Goal: Task Accomplishment & Management: Use online tool/utility

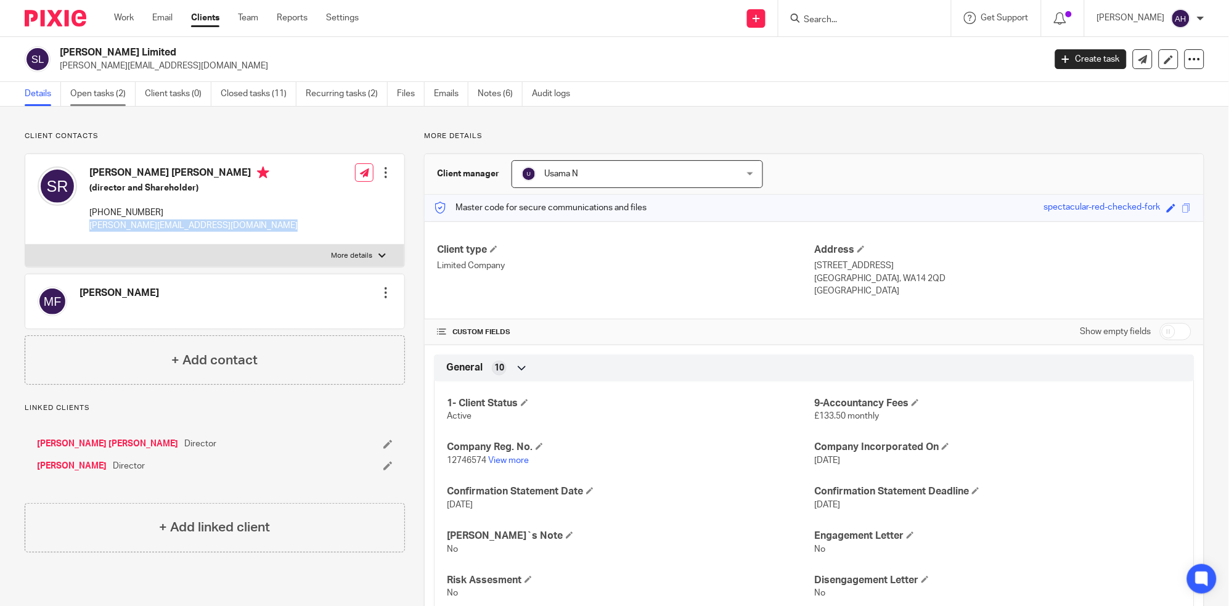
click at [88, 99] on link "Open tasks (2)" at bounding box center [102, 94] width 65 height 24
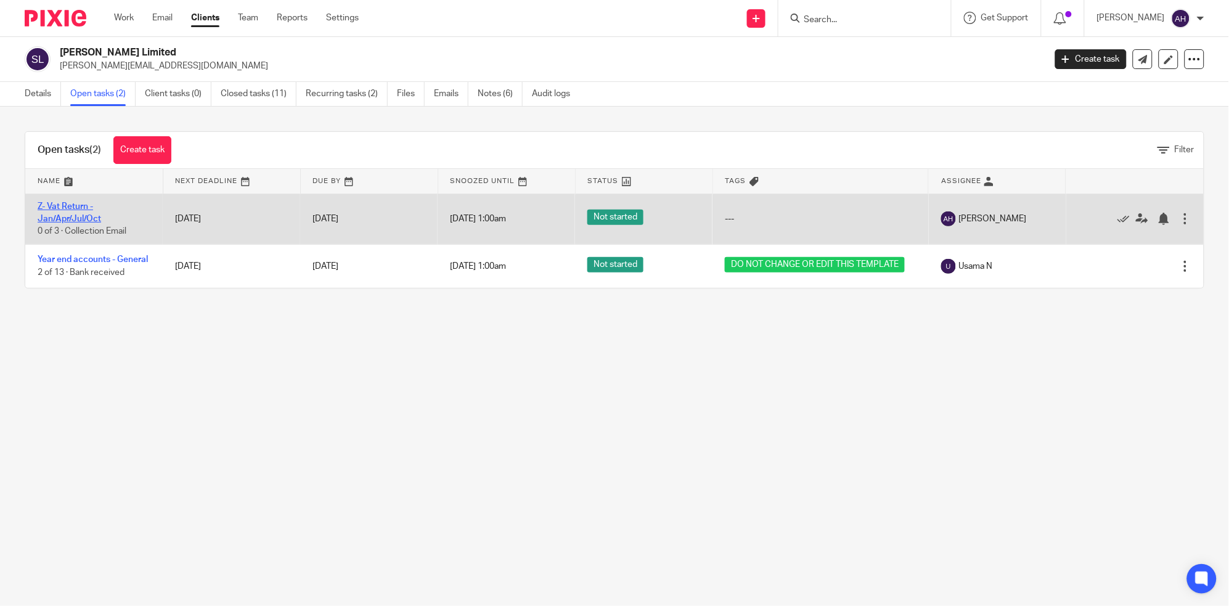
click at [60, 208] on link "Z- Vat Return - Jan/Apr/Jul/Oct" at bounding box center [69, 212] width 63 height 21
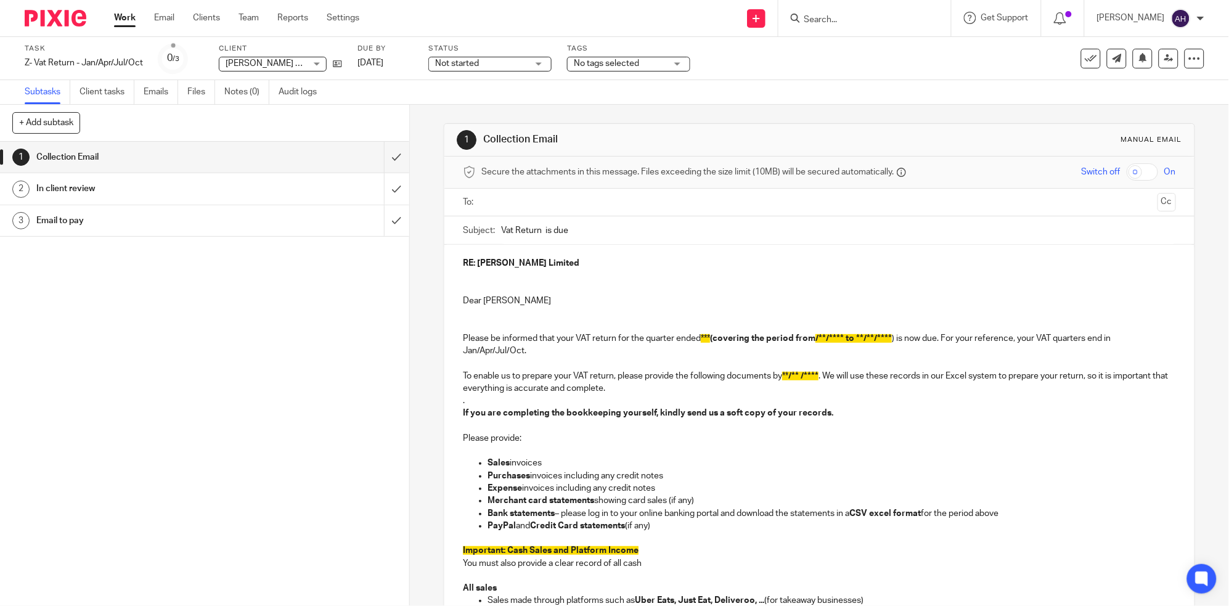
click at [143, 186] on h1 "In client review" at bounding box center [148, 188] width 224 height 18
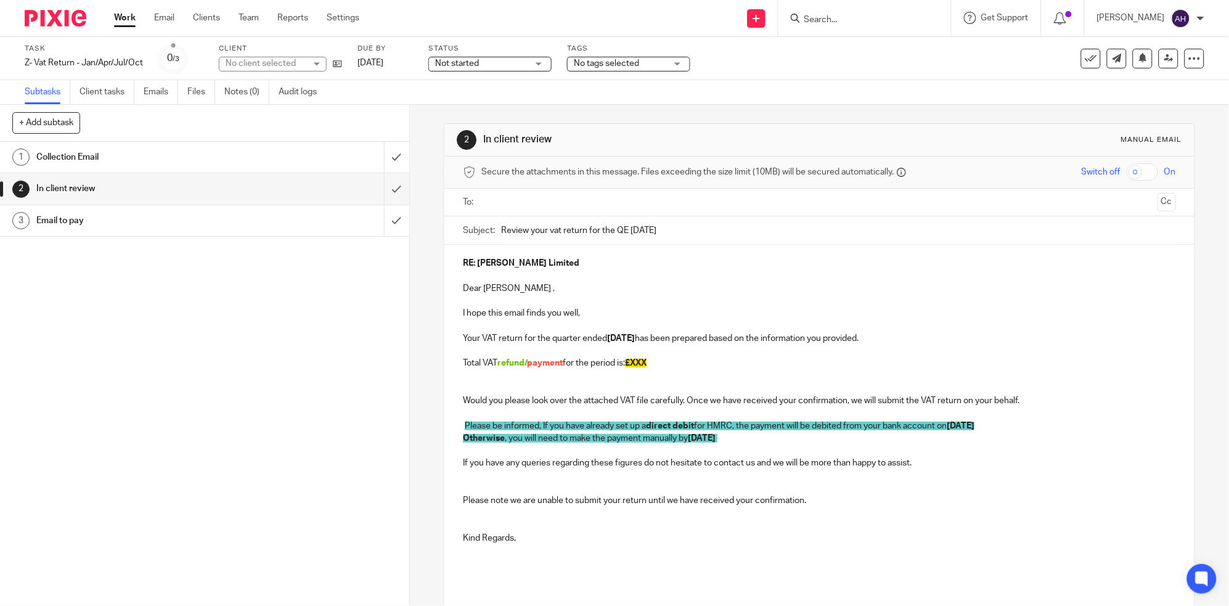
click at [660, 362] on p "Total VAT refund/ payment for the period is: £XXX" at bounding box center [819, 363] width 713 height 12
click at [528, 369] on p "Total VAT refund/ payment for the period is: £" at bounding box center [819, 363] width 713 height 12
click at [626, 362] on p "Total VAT payment for the period is: £" at bounding box center [819, 363] width 713 height 12
click at [614, 361] on p "Total VAT payment for the period is: £" at bounding box center [819, 363] width 713 height 12
click at [613, 363] on strong "£ 6,455.11" at bounding box center [614, 363] width 38 height 9
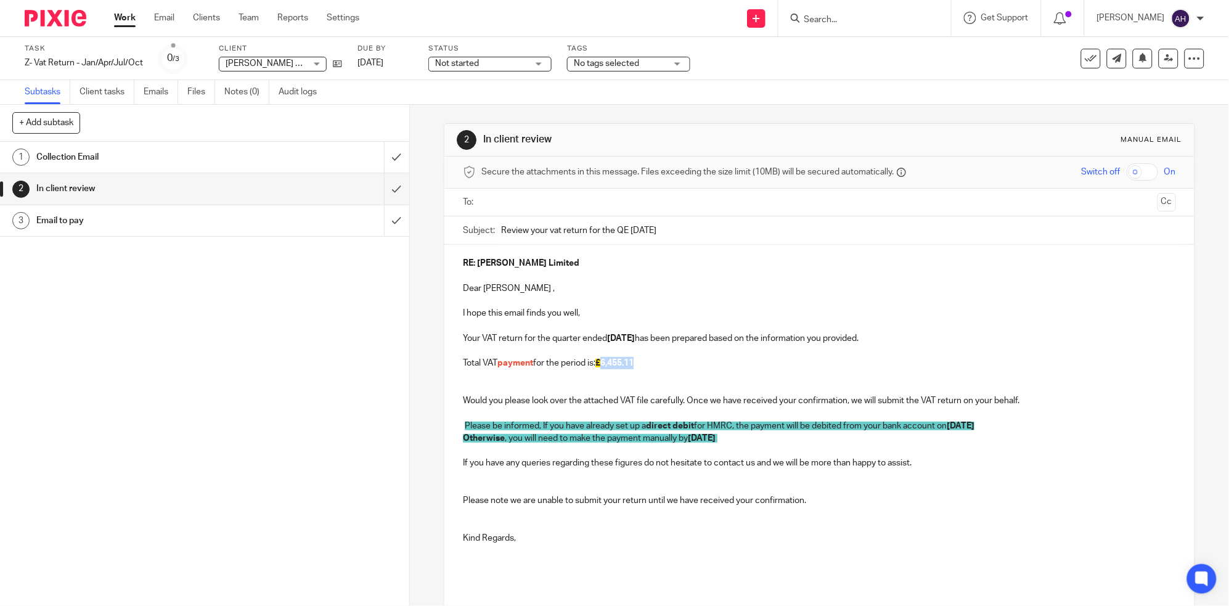
drag, startPoint x: 644, startPoint y: 367, endPoint x: 606, endPoint y: 367, distance: 38.2
click at [606, 367] on p "Total VAT payment for the period is: £ 6,455.11" at bounding box center [819, 363] width 713 height 12
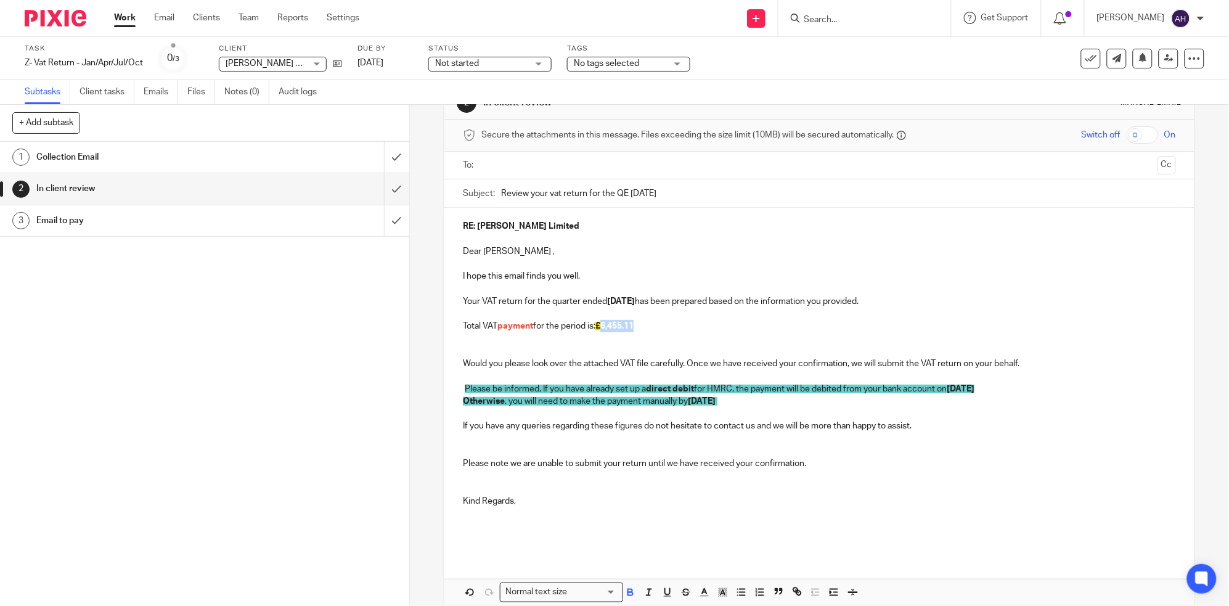
scroll to position [96, 0]
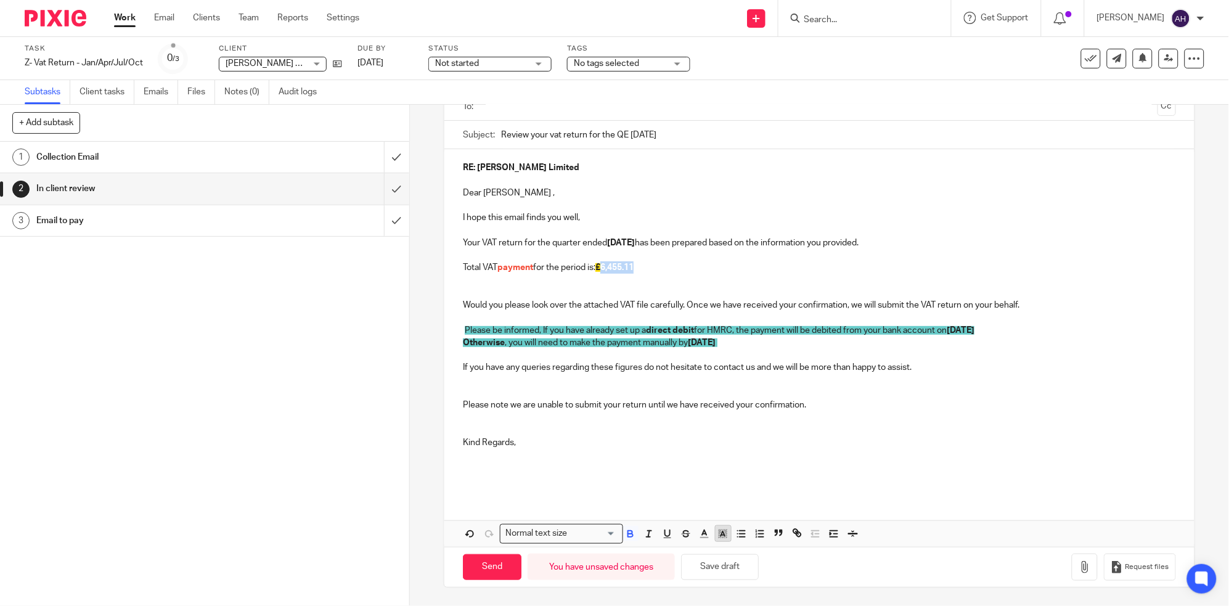
click at [721, 533] on polyline "button" at bounding box center [723, 533] width 4 height 5
click at [732, 548] on li "color:#FCDC00" at bounding box center [733, 549] width 9 height 9
click at [888, 459] on p at bounding box center [819, 461] width 713 height 25
click at [1079, 565] on icon "button" at bounding box center [1085, 567] width 12 height 12
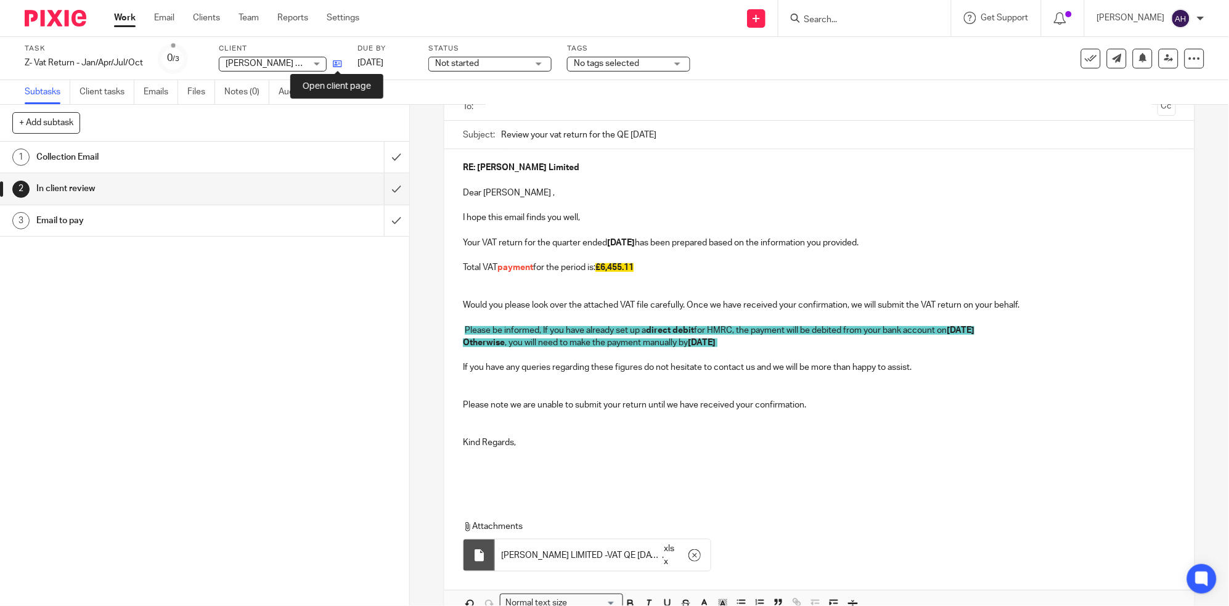
click at [337, 63] on icon at bounding box center [337, 63] width 9 height 9
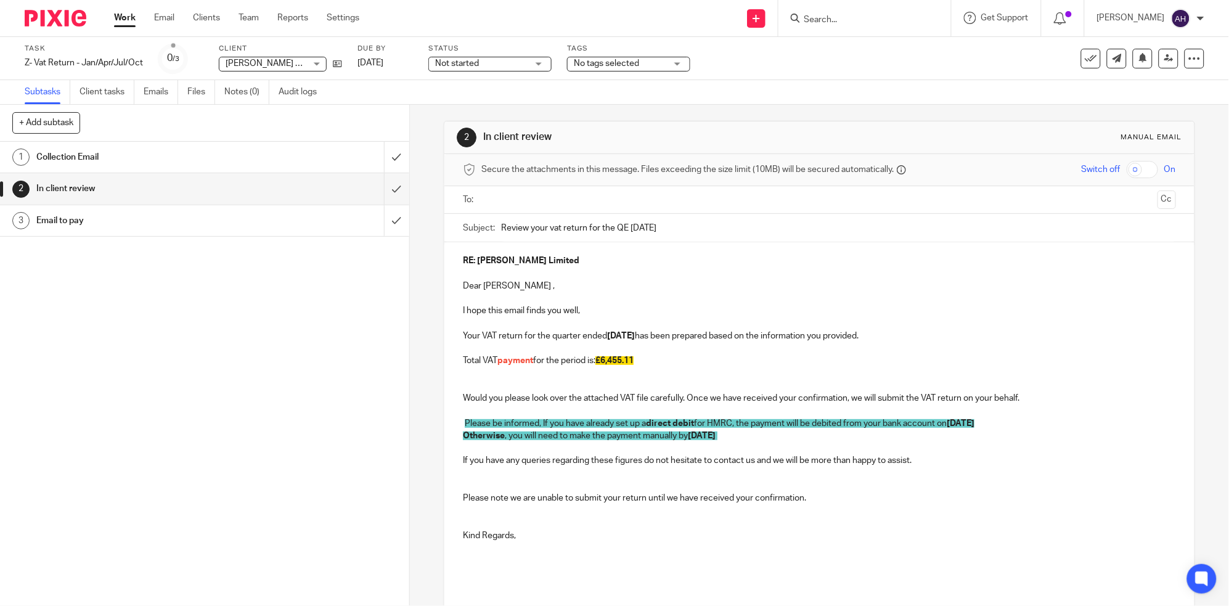
scroll to position [0, 0]
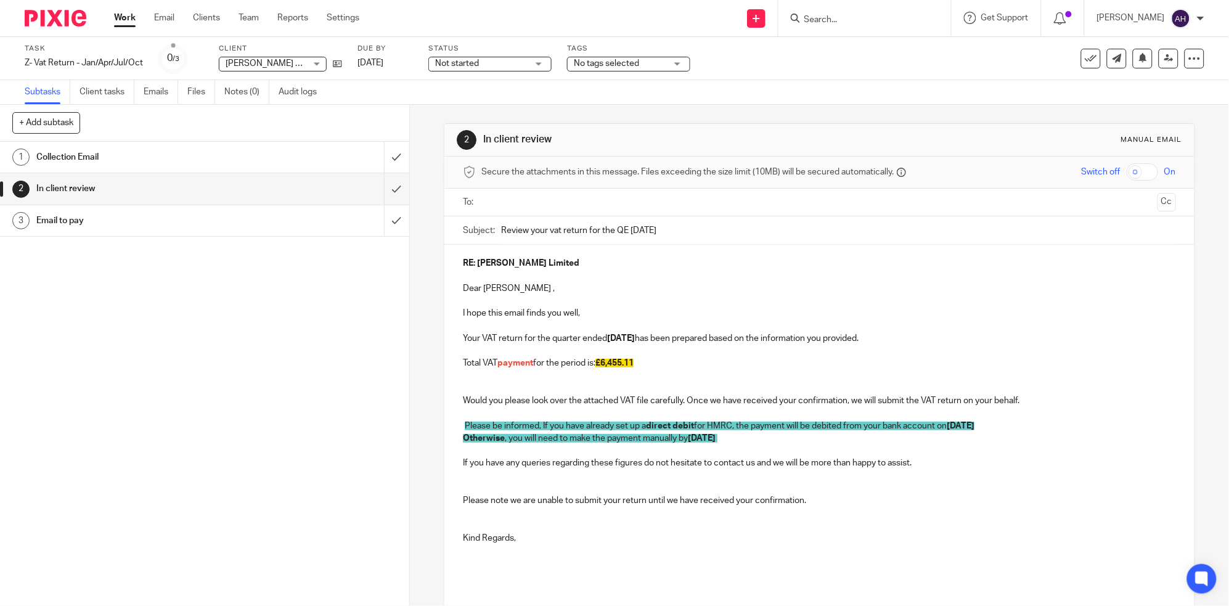
click at [549, 205] on input "text" at bounding box center [819, 202] width 666 height 14
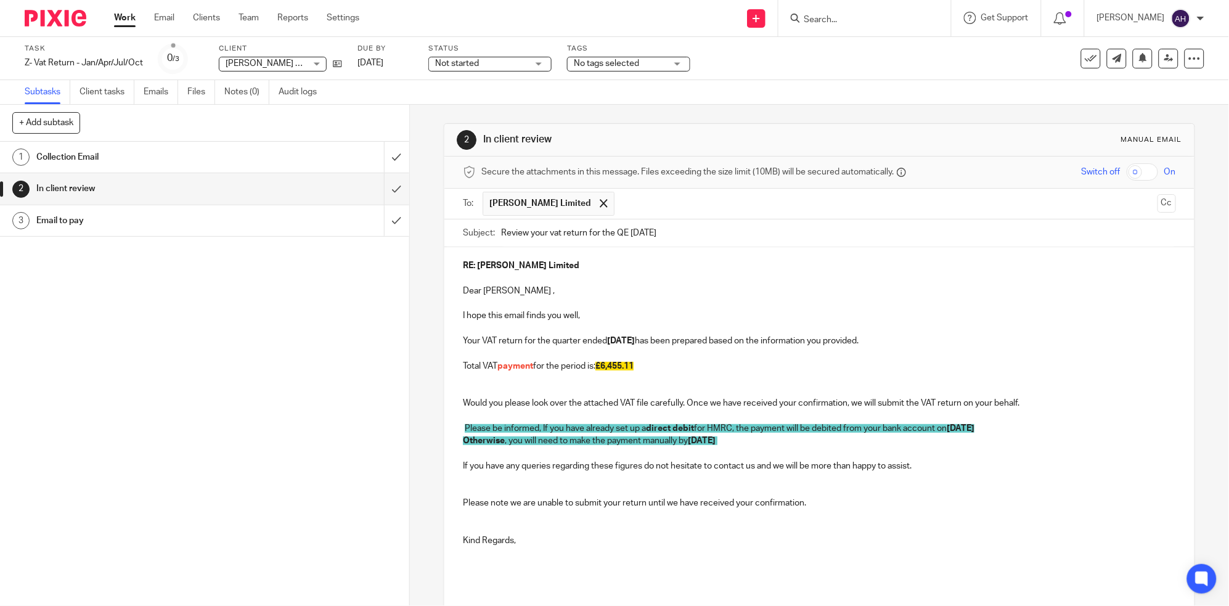
click at [223, 372] on div "1 Collection Email 2 In client review 3 Email to pay" at bounding box center [204, 374] width 409 height 464
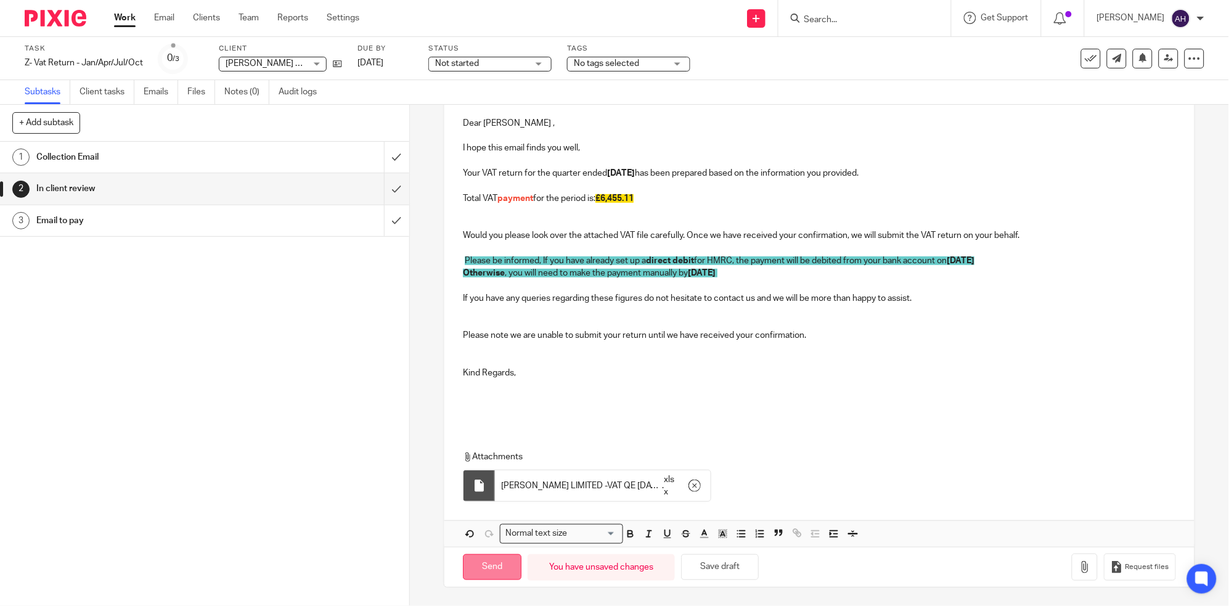
click at [493, 565] on input "Send" at bounding box center [492, 567] width 59 height 27
type input "Sent"
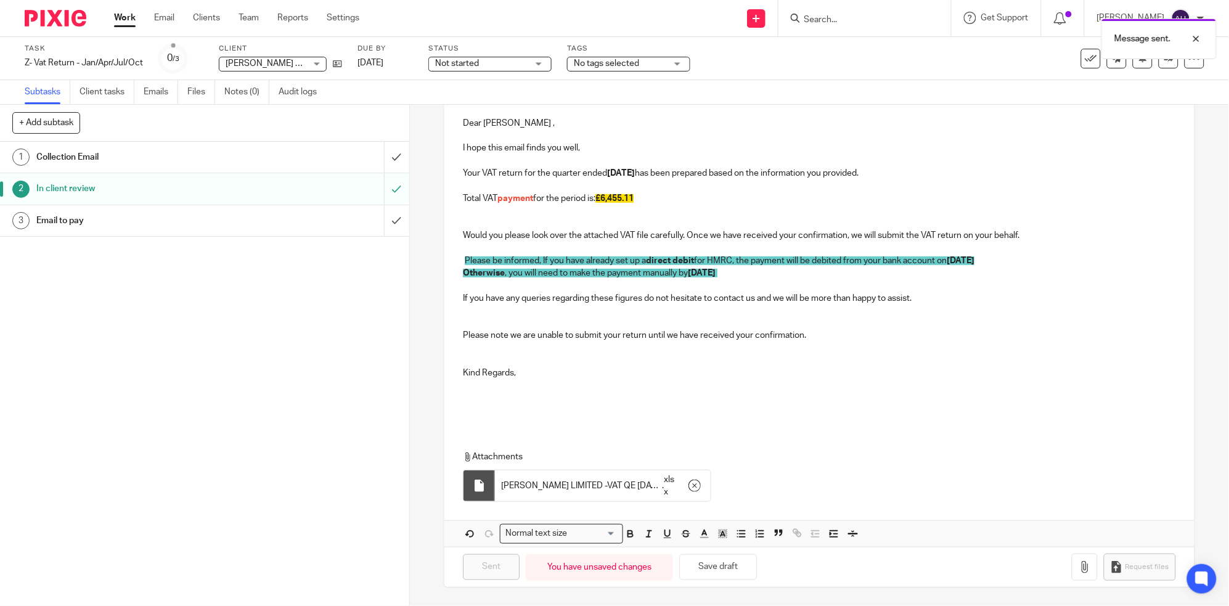
click at [236, 372] on div "1 Collection Email 2 In client review 3 Email to pay" at bounding box center [204, 374] width 409 height 464
click at [127, 15] on link "Work" at bounding box center [125, 18] width 22 height 12
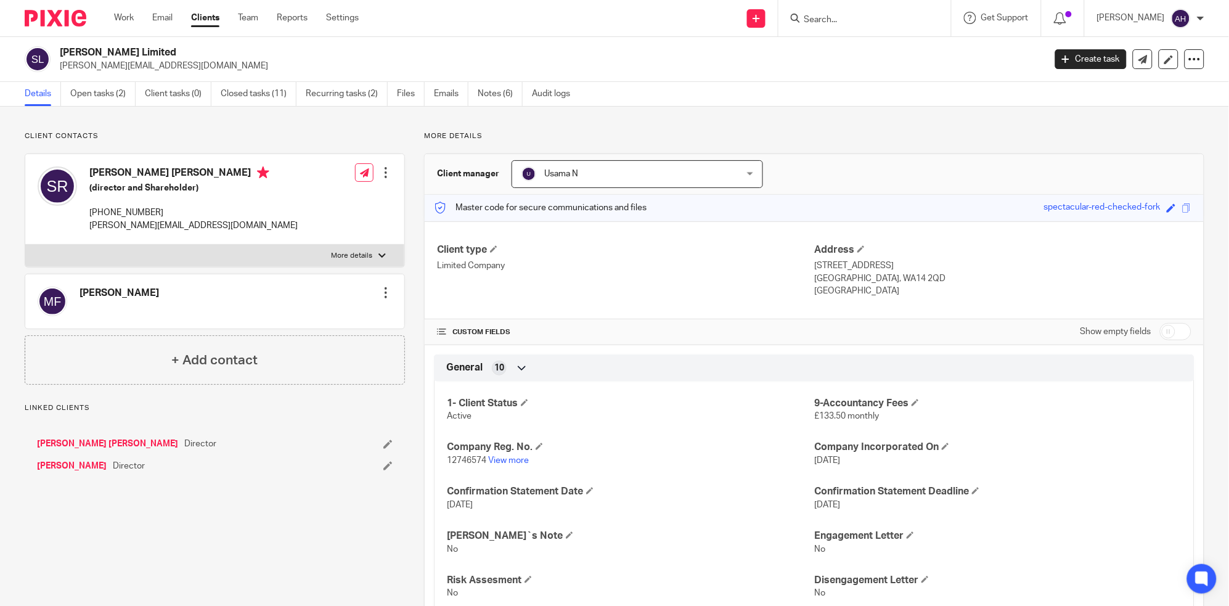
click at [379, 256] on div at bounding box center [381, 255] width 7 height 7
click at [25, 245] on input "More details" at bounding box center [25, 244] width 1 height 1
checkbox input "true"
